Goal: Information Seeking & Learning: Learn about a topic

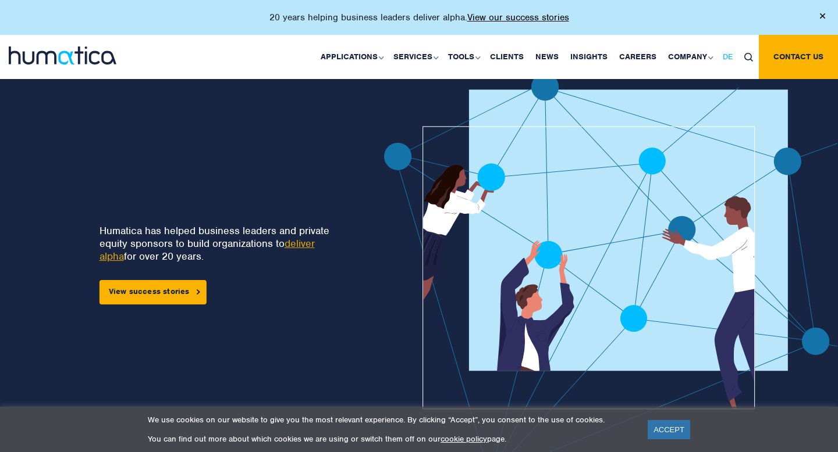
click at [727, 49] on link "DE" at bounding box center [728, 57] width 22 height 44
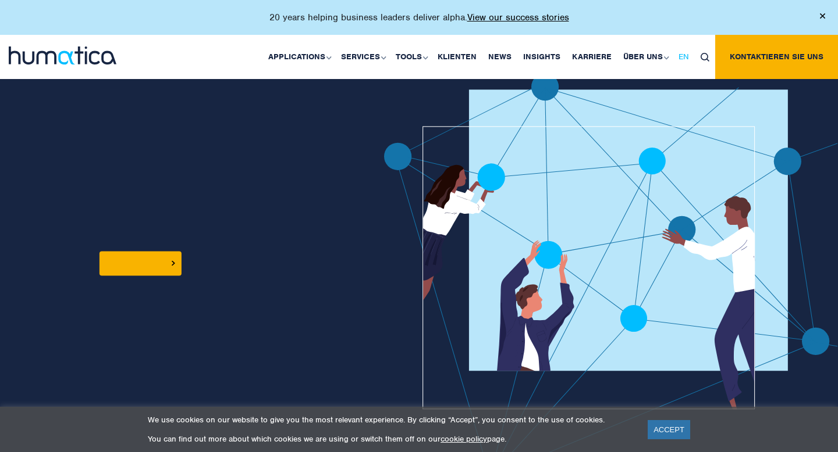
click at [676, 58] on link "EN" at bounding box center [683, 57] width 22 height 44
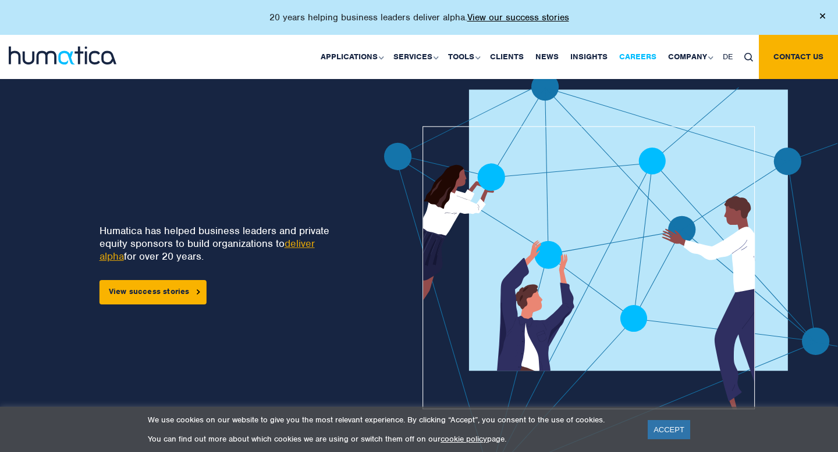
click at [626, 53] on link "Careers" at bounding box center [637, 57] width 49 height 44
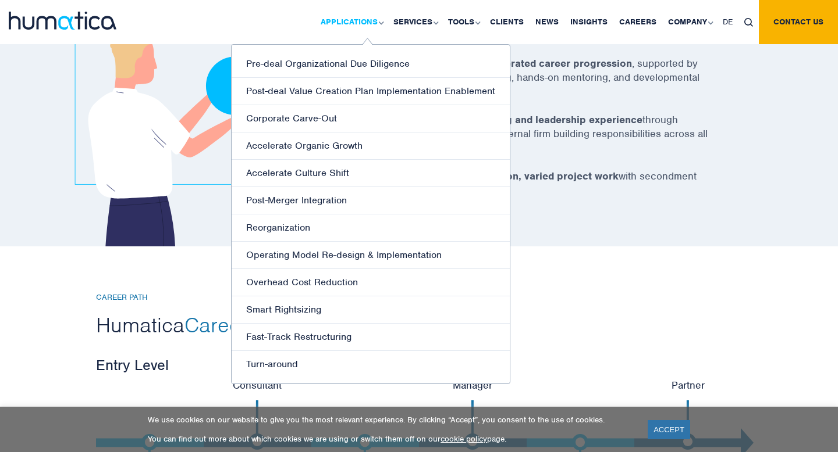
scroll to position [2267, 0]
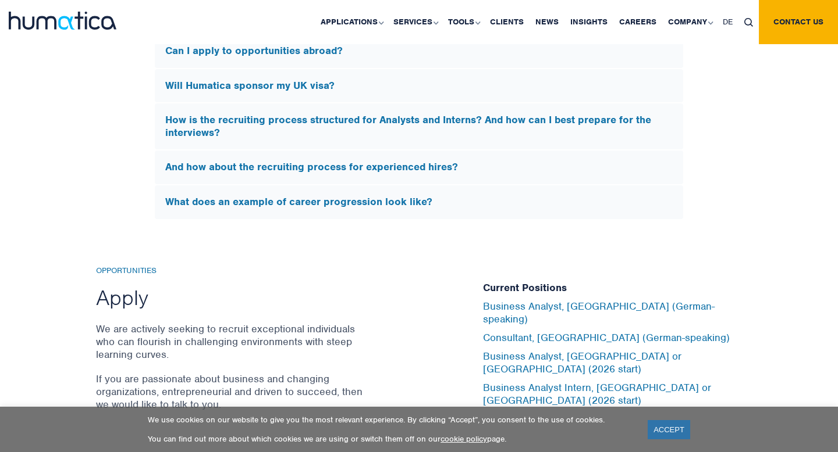
click at [571, 98] on div "Will Humatica sponsor my UK visa?" at bounding box center [419, 86] width 528 height 34
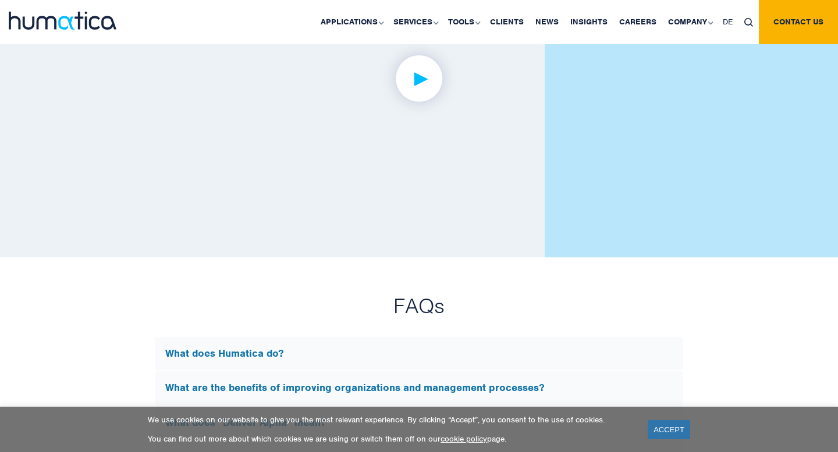
scroll to position [2657, 0]
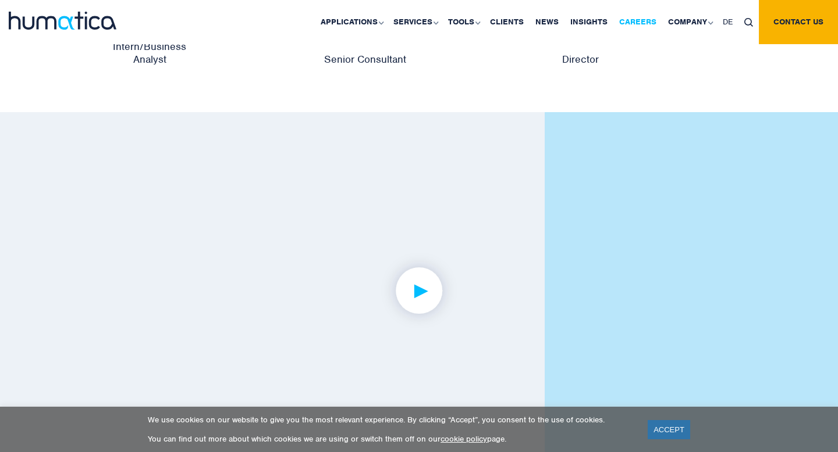
click at [630, 26] on link "Careers" at bounding box center [637, 22] width 49 height 44
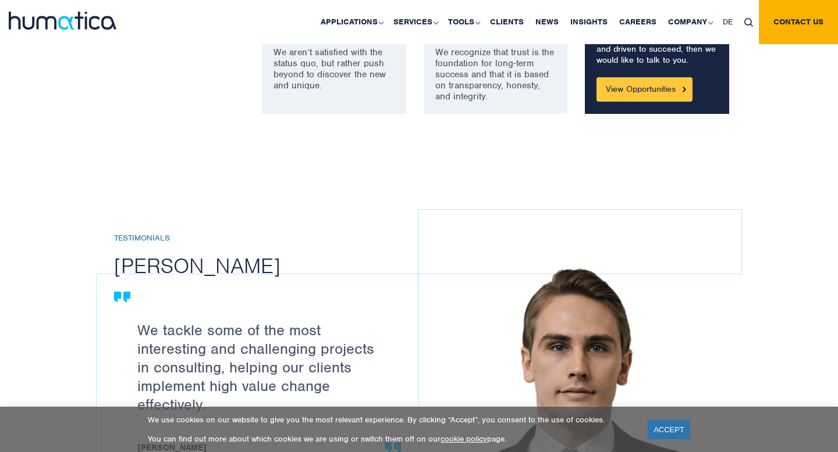
click at [631, 91] on link "View Opportunities" at bounding box center [644, 89] width 96 height 24
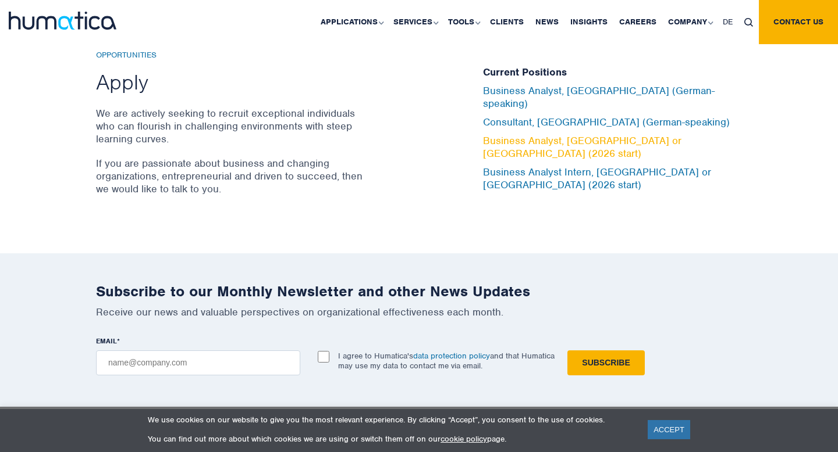
click at [565, 140] on link "Business Analyst, [GEOGRAPHIC_DATA] or [GEOGRAPHIC_DATA] (2026 start)" at bounding box center [582, 147] width 198 height 26
